Goal: Task Accomplishment & Management: Manage account settings

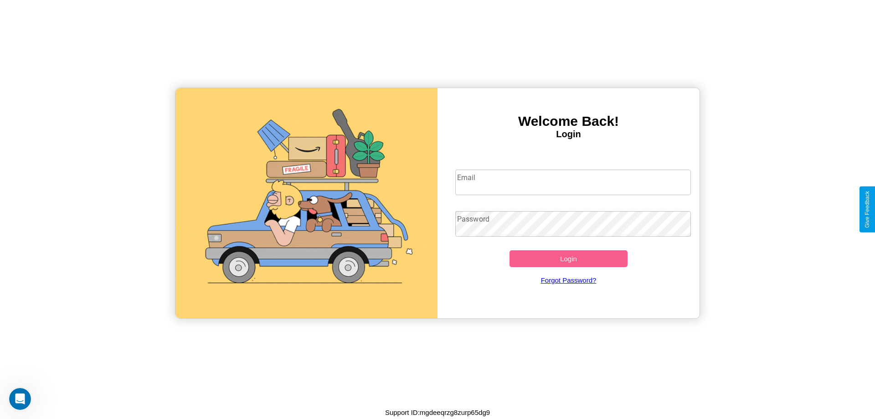
click at [573, 182] on input "Email" at bounding box center [573, 182] width 236 height 26
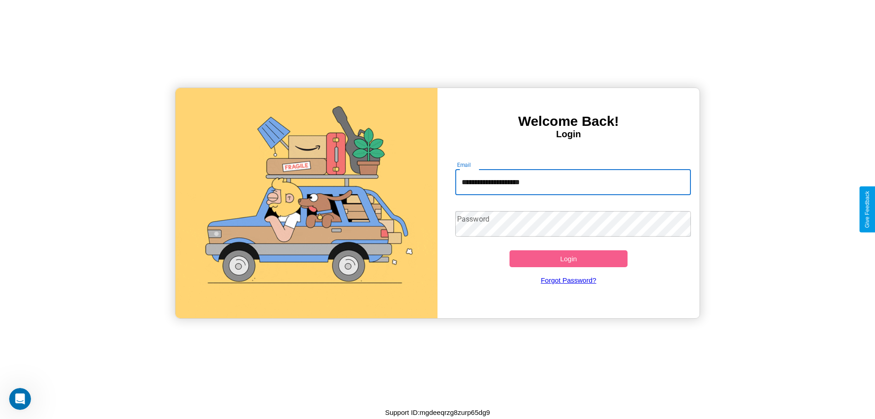
type input "**********"
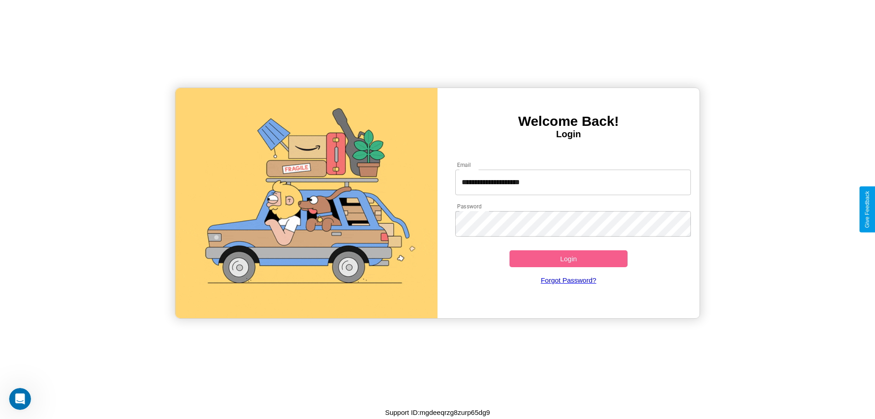
click at [568, 258] on button "Login" at bounding box center [568, 258] width 118 height 17
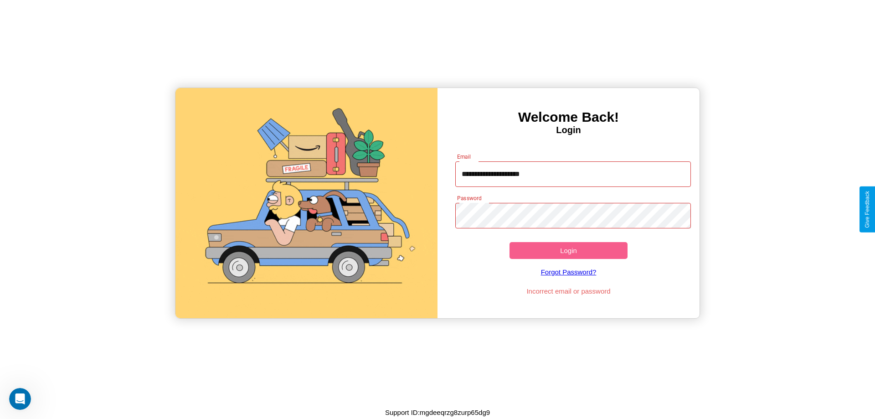
click at [568, 250] on button "Login" at bounding box center [568, 250] width 118 height 17
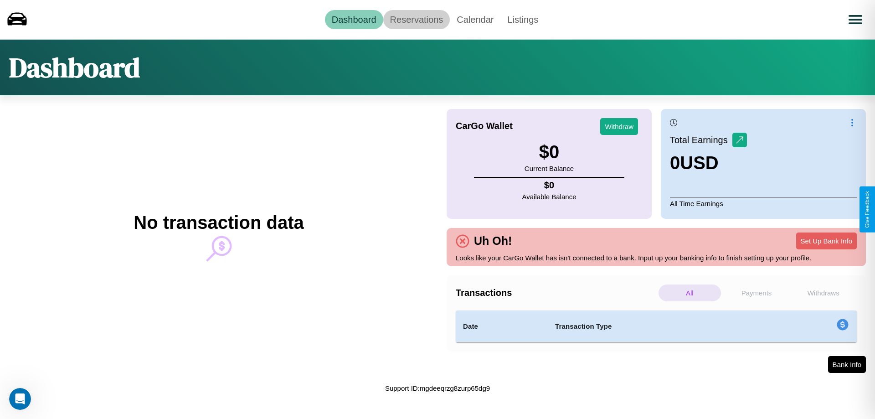
click at [416, 19] on link "Reservations" at bounding box center [416, 19] width 67 height 19
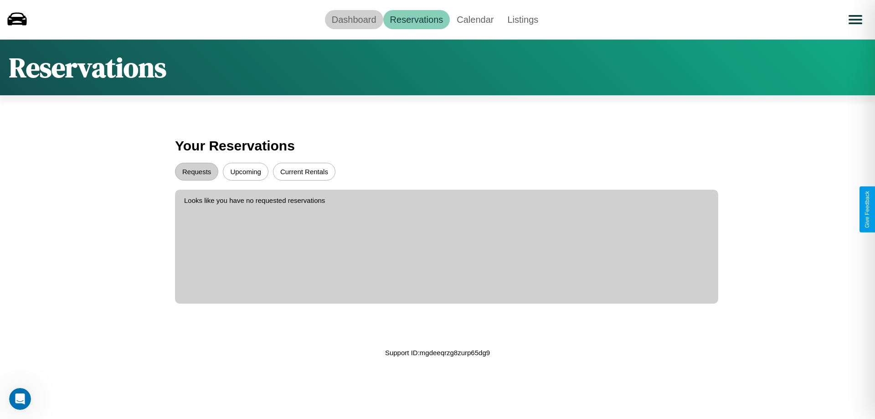
click at [354, 19] on link "Dashboard" at bounding box center [354, 19] width 58 height 19
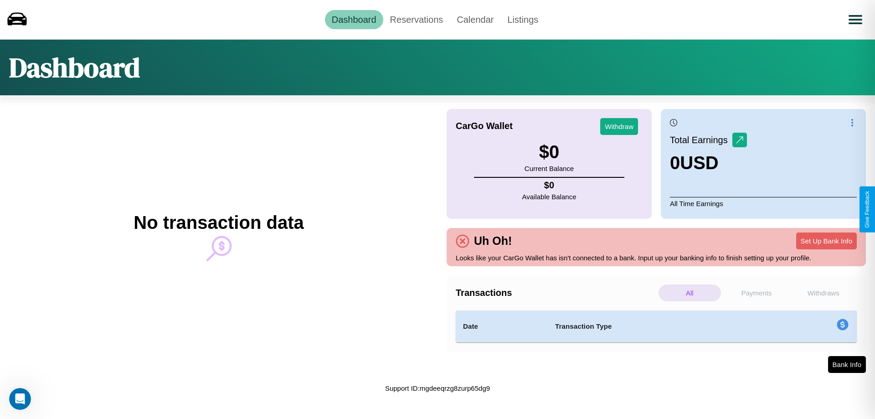
click at [823, 292] on p "Withdraws" at bounding box center [823, 292] width 62 height 17
click at [756, 292] on p "Payments" at bounding box center [756, 292] width 62 height 17
click at [689, 292] on p "All" at bounding box center [689, 292] width 62 height 17
click at [823, 292] on p "Withdraws" at bounding box center [823, 292] width 62 height 17
